Goal: Check status: Check status

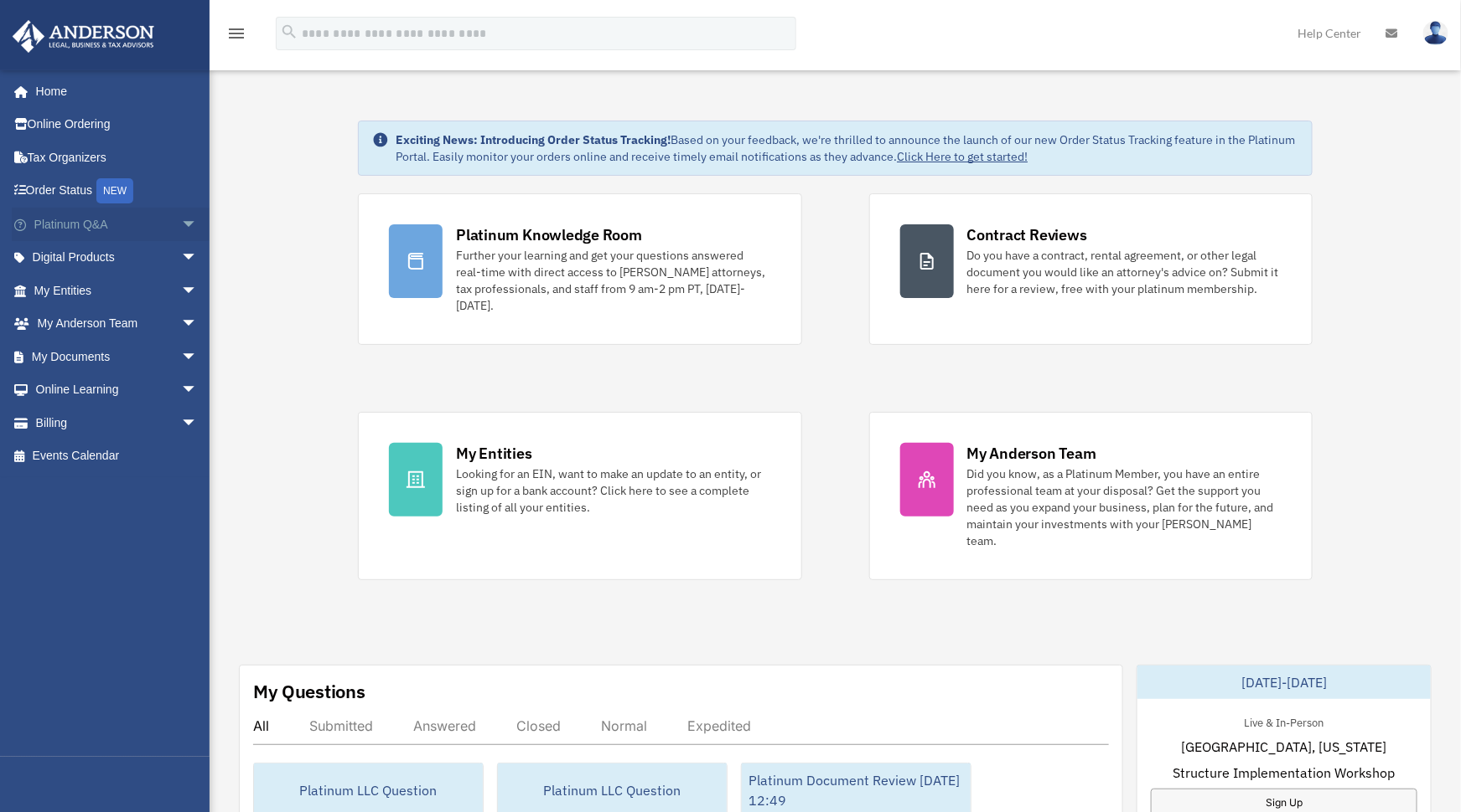
click at [181, 227] on span "arrow_drop_down" at bounding box center [198, 224] width 33 height 34
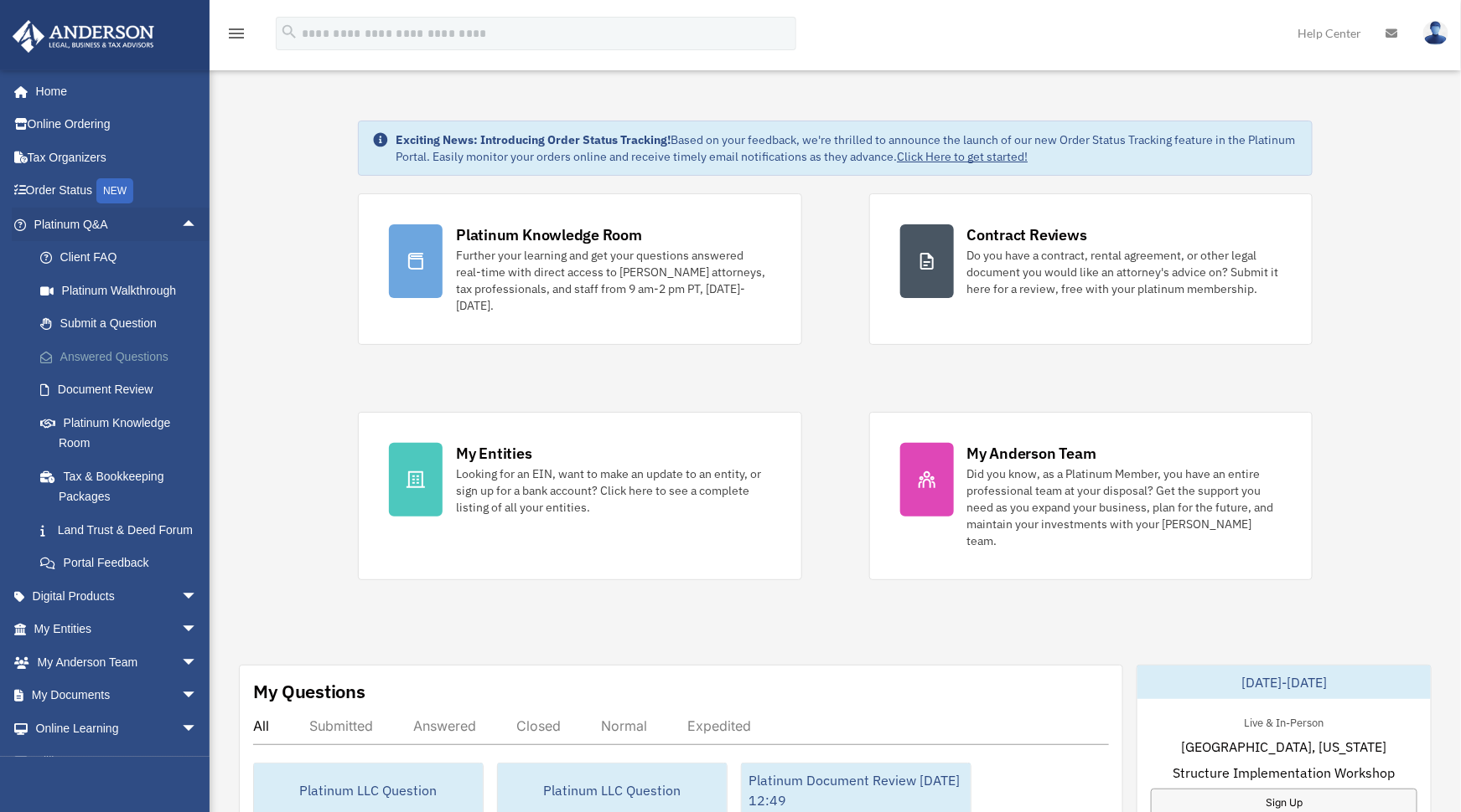
click at [141, 355] on link "Answered Questions" at bounding box center [123, 357] width 200 height 33
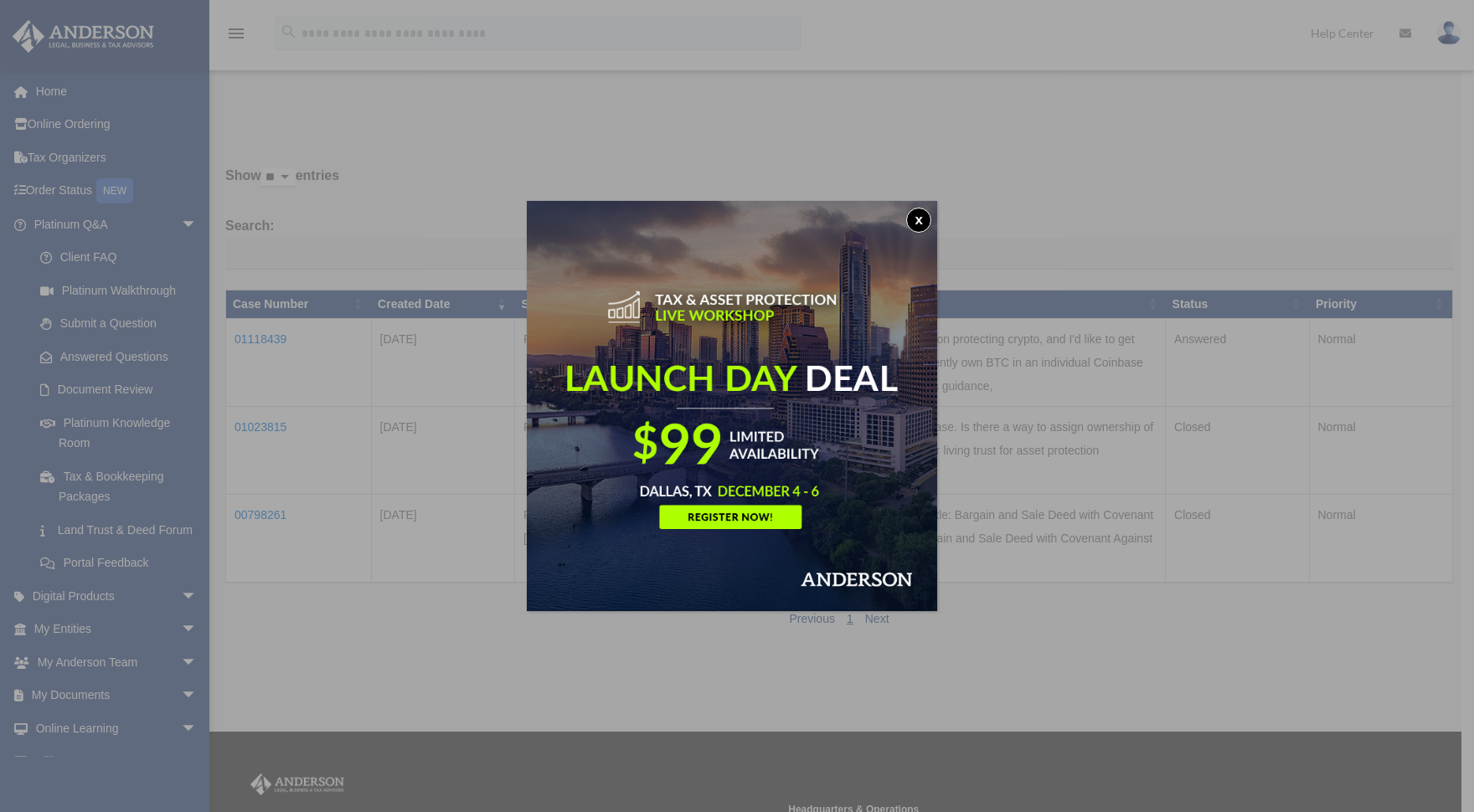
click at [920, 221] on button "x" at bounding box center [919, 220] width 25 height 25
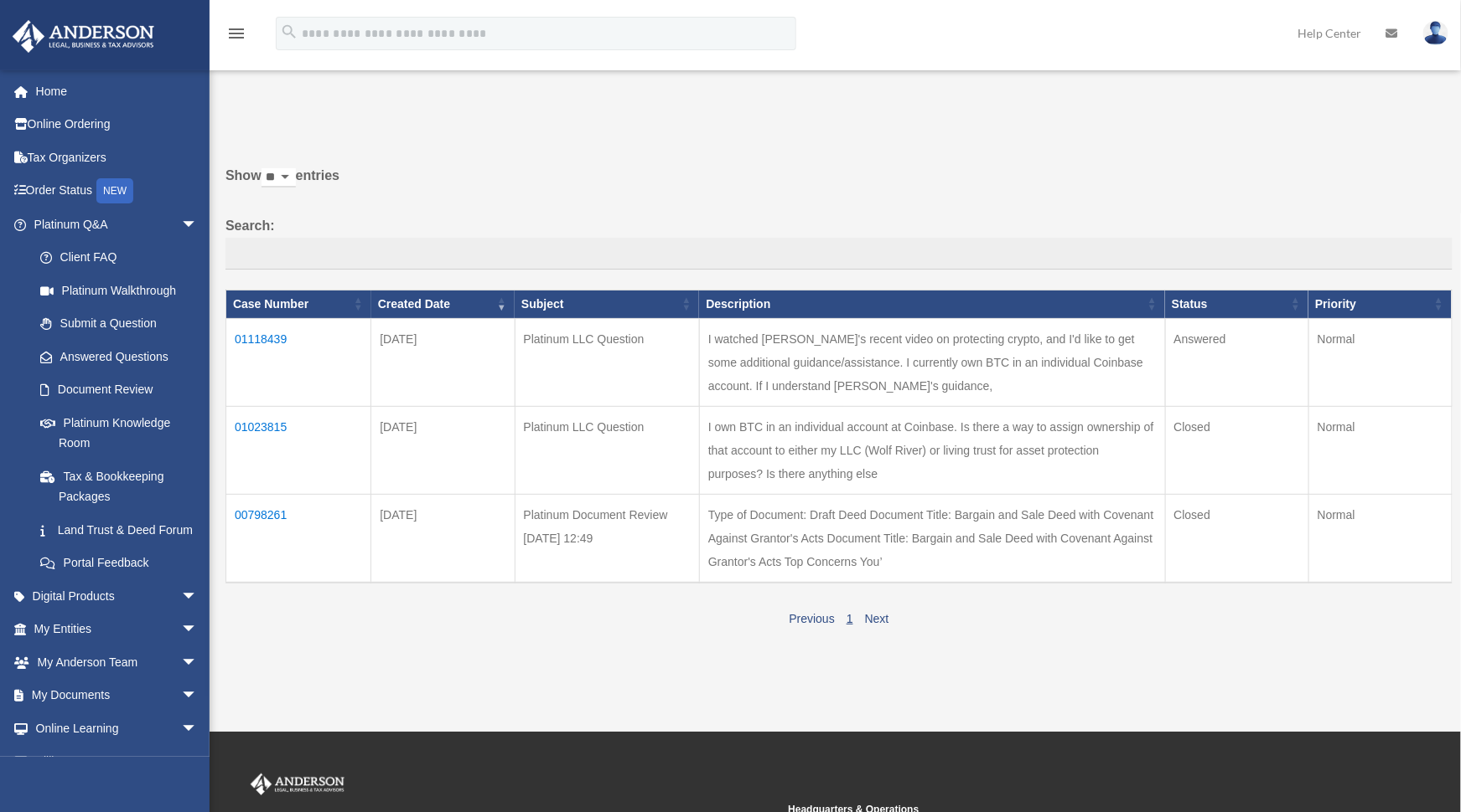
click at [261, 358] on td "01118439" at bounding box center [298, 363] width 145 height 88
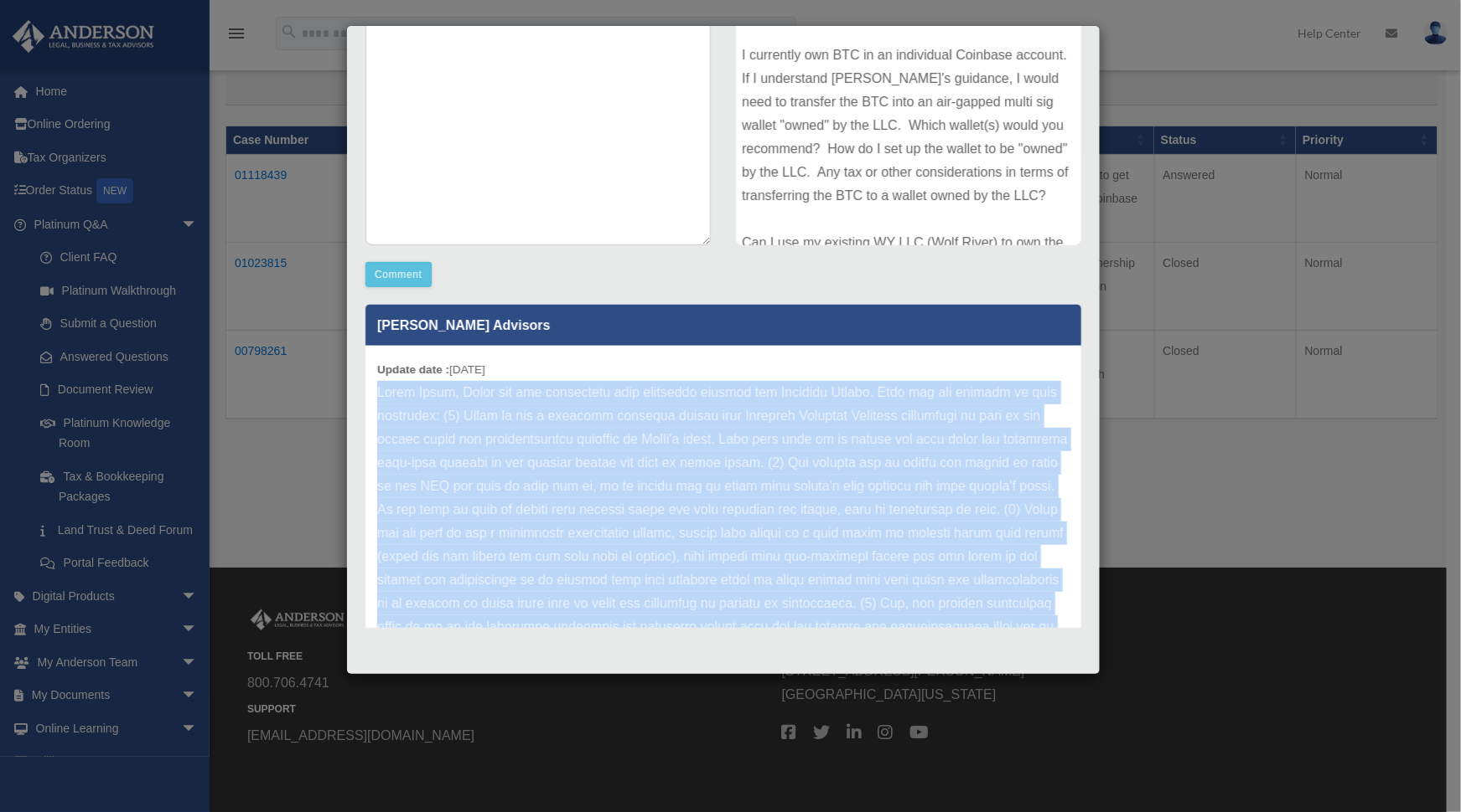
drag, startPoint x: 755, startPoint y: 580, endPoint x: 353, endPoint y: 392, distance: 443.8
click at [354, 392] on div "Anderson Advisors Update date : 09-22-2025" at bounding box center [724, 461] width 741 height 335
copy p "Hello James, Thank you for submitting your questions through the Platinum Porta…"
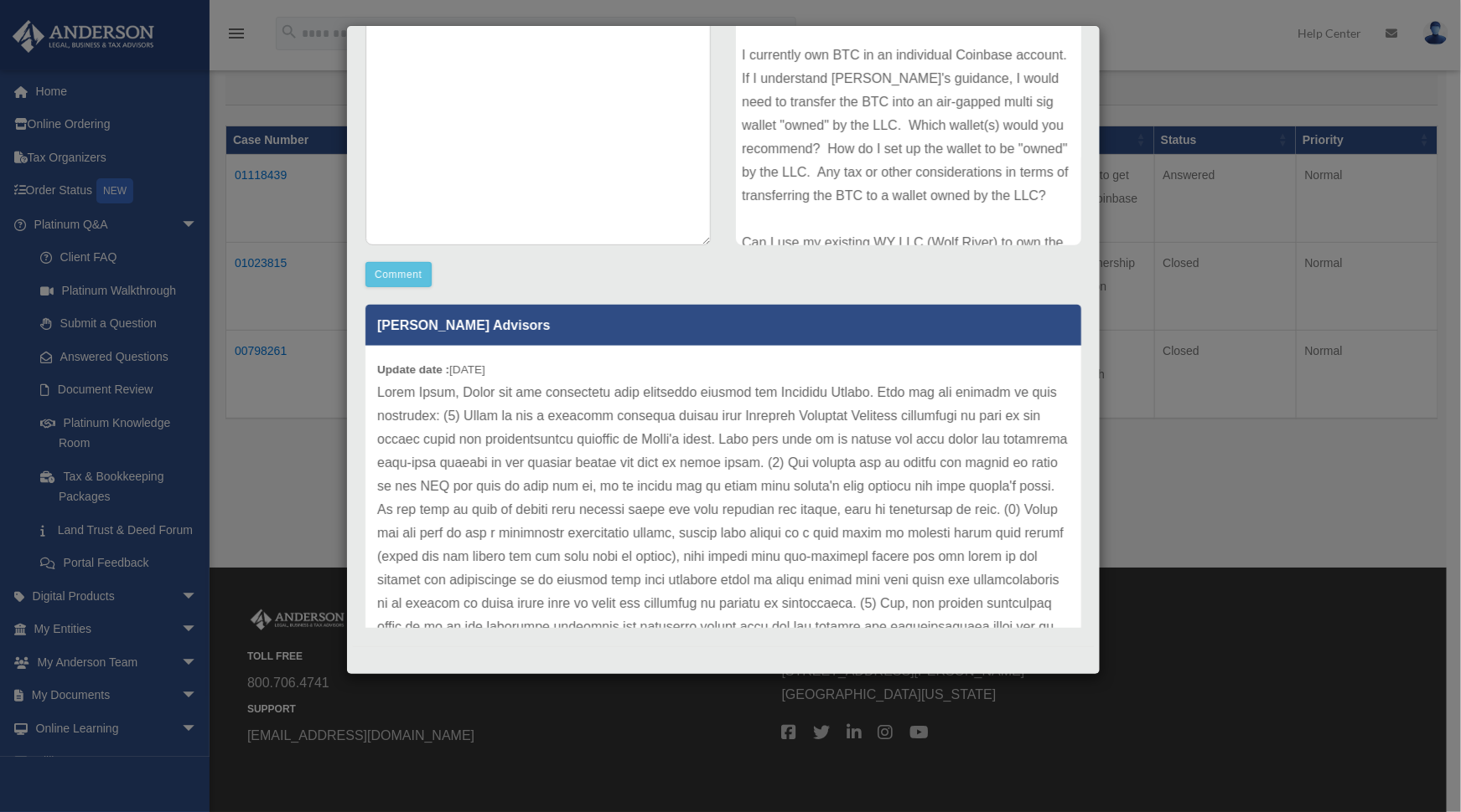
click at [1373, 394] on div "Case Detail × Platinum LLC Question Case Number 01118439 Created Date September…" at bounding box center [730, 406] width 1461 height 812
click at [266, 398] on div "Case Detail × Platinum LLC Question Case Number 01118439 Created Date September…" at bounding box center [730, 406] width 1461 height 812
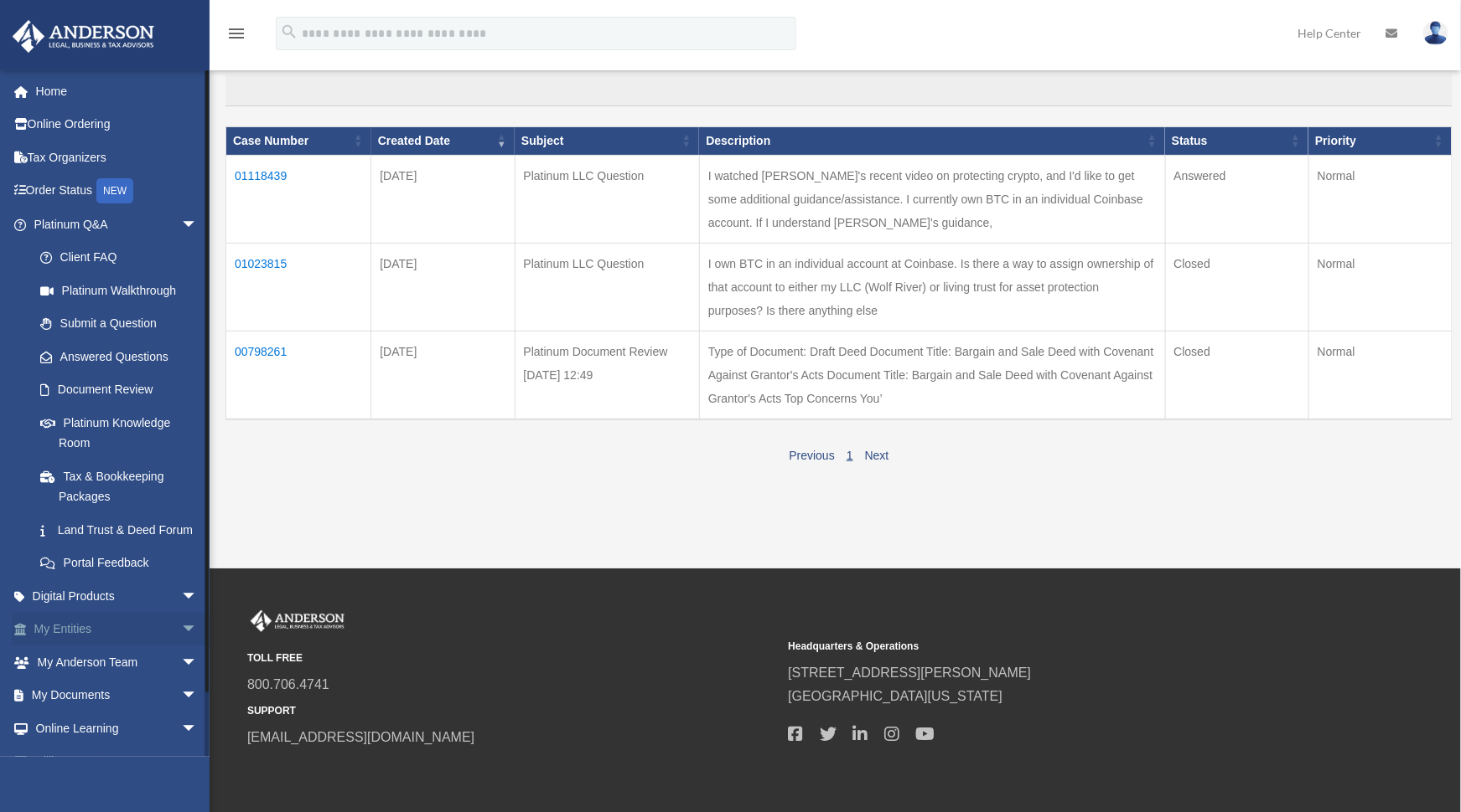
click at [181, 636] on span "arrow_drop_down" at bounding box center [198, 630] width 33 height 34
click at [85, 665] on link "Overview" at bounding box center [123, 662] width 200 height 33
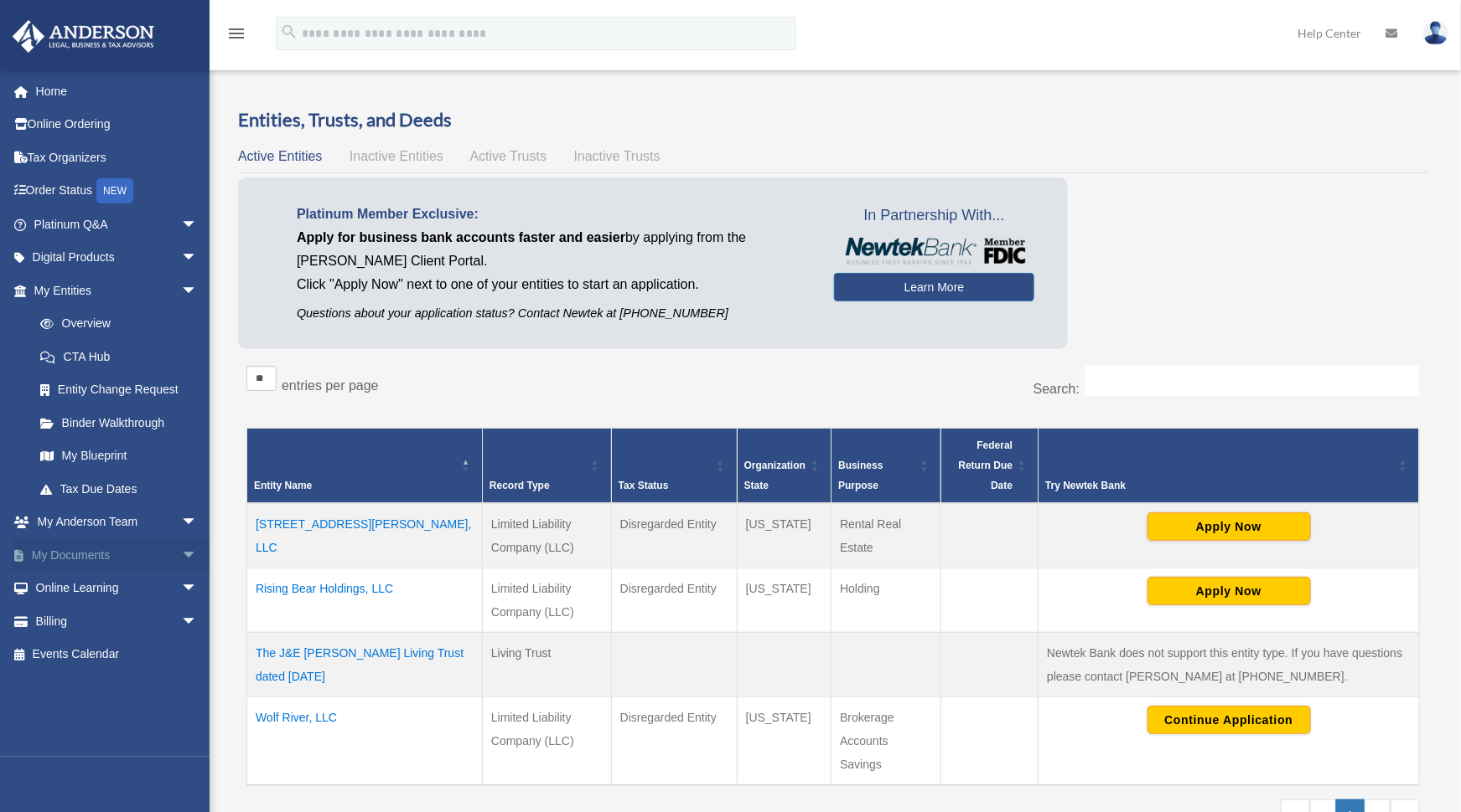
click at [181, 539] on span "arrow_drop_down" at bounding box center [198, 556] width 33 height 34
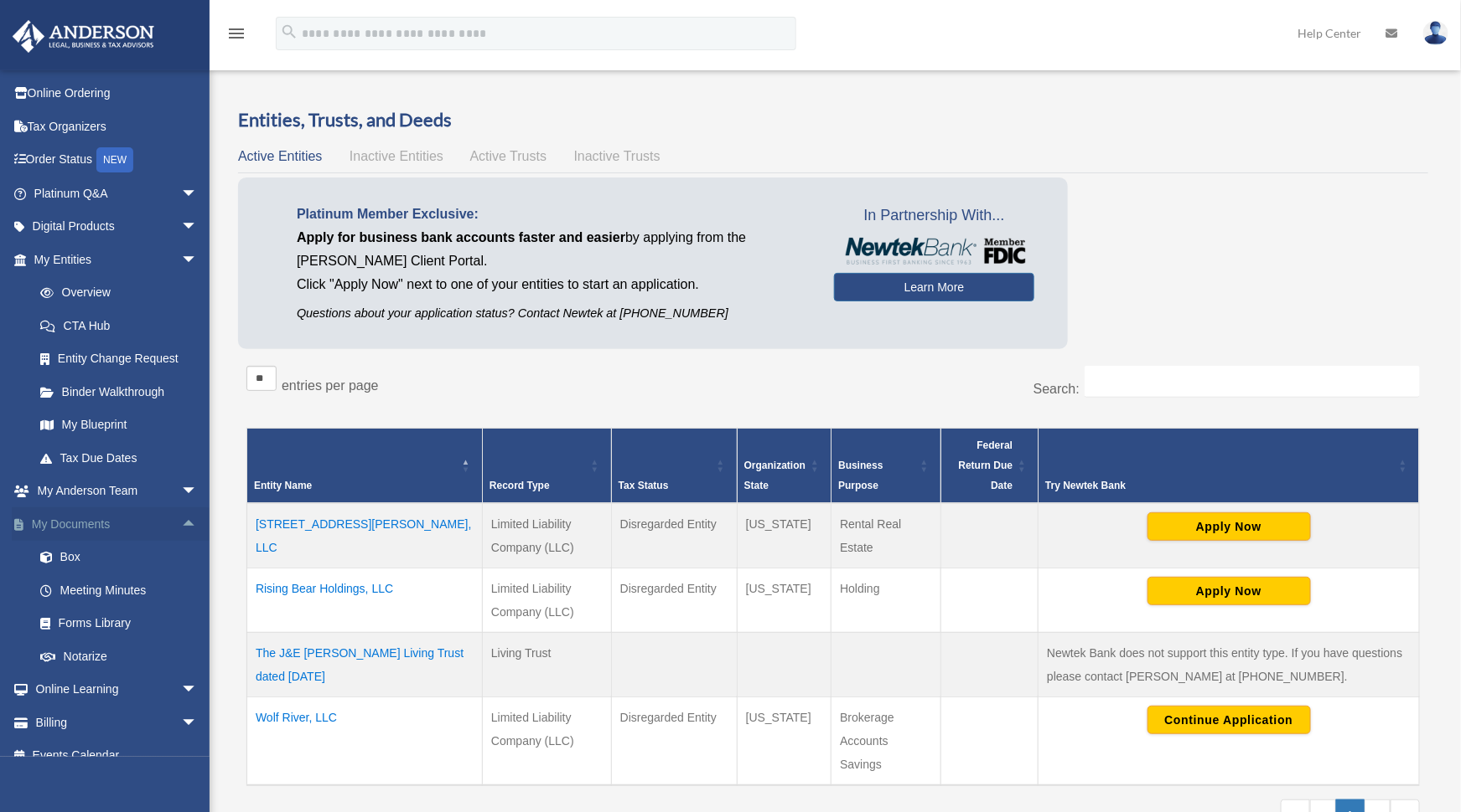
scroll to position [100, 0]
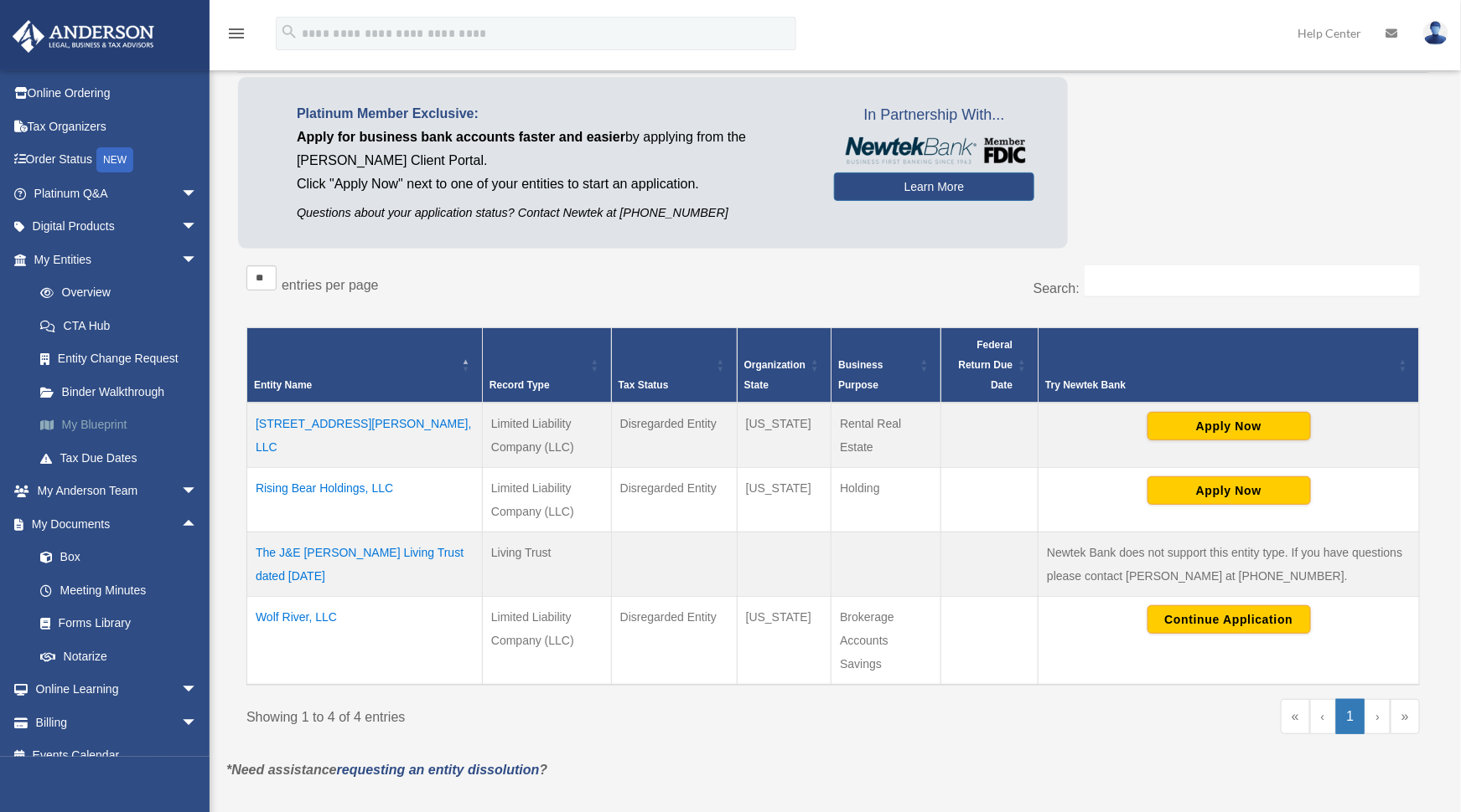
click at [101, 414] on link "My Blueprint" at bounding box center [123, 425] width 200 height 33
